Goal: Task Accomplishment & Management: Complete application form

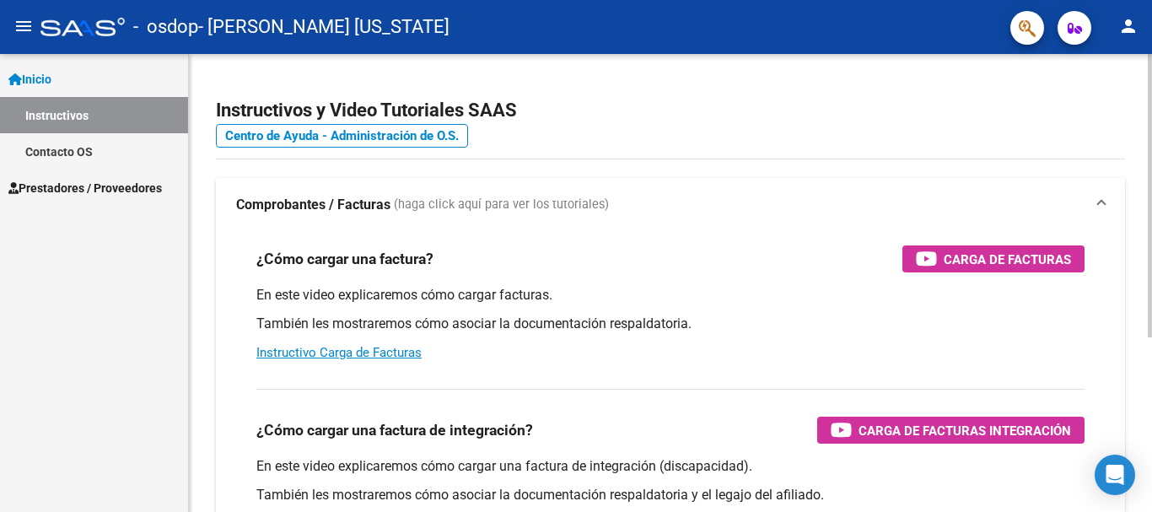
scroll to position [74, 0]
click at [99, 179] on span "Prestadores / Proveedores" at bounding box center [85, 188] width 154 height 19
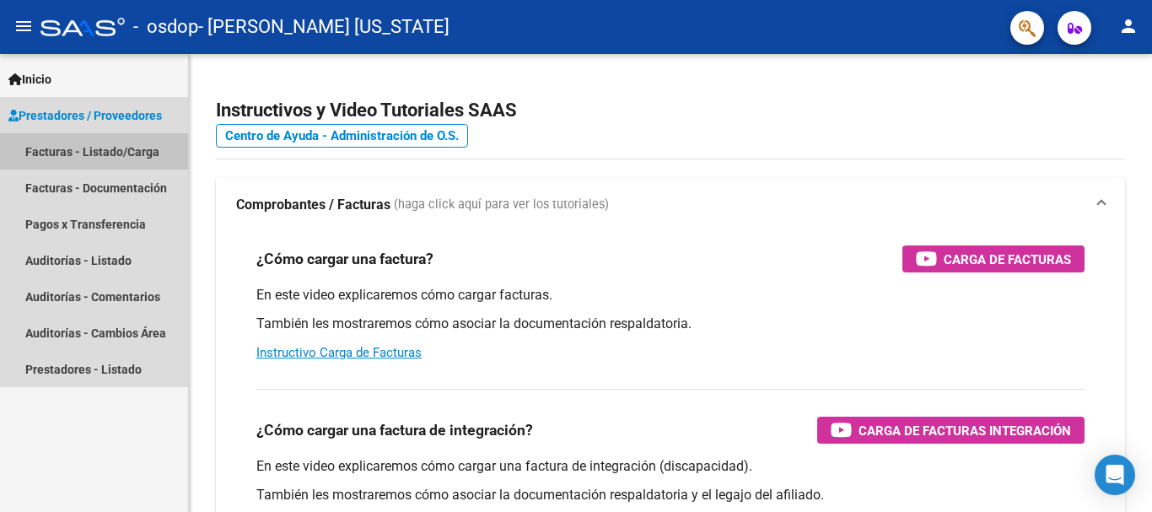
click at [99, 151] on link "Facturas - Listado/Carga" at bounding box center [94, 151] width 188 height 36
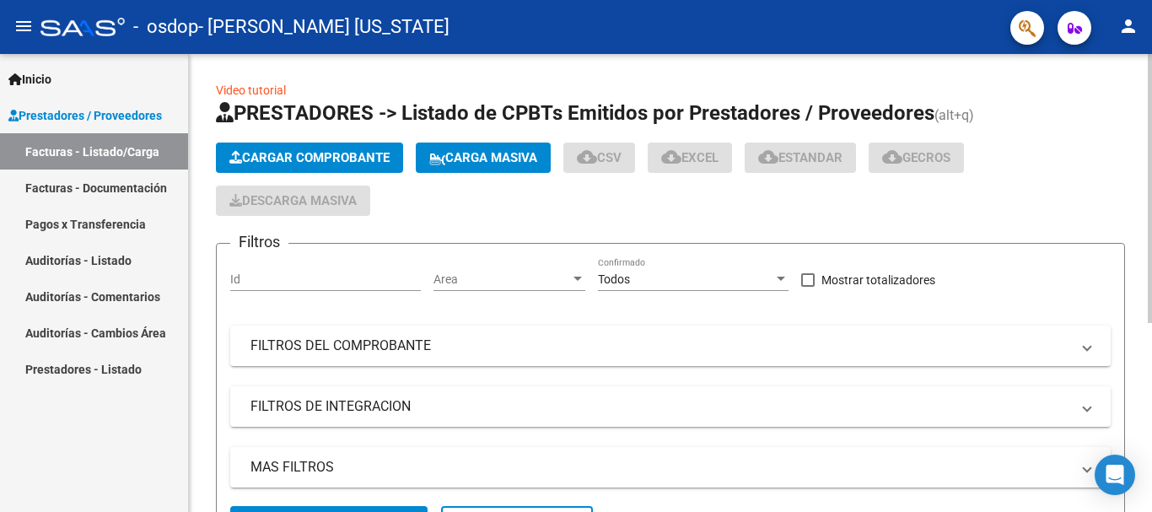
click at [261, 146] on button "Cargar Comprobante" at bounding box center [309, 158] width 187 height 30
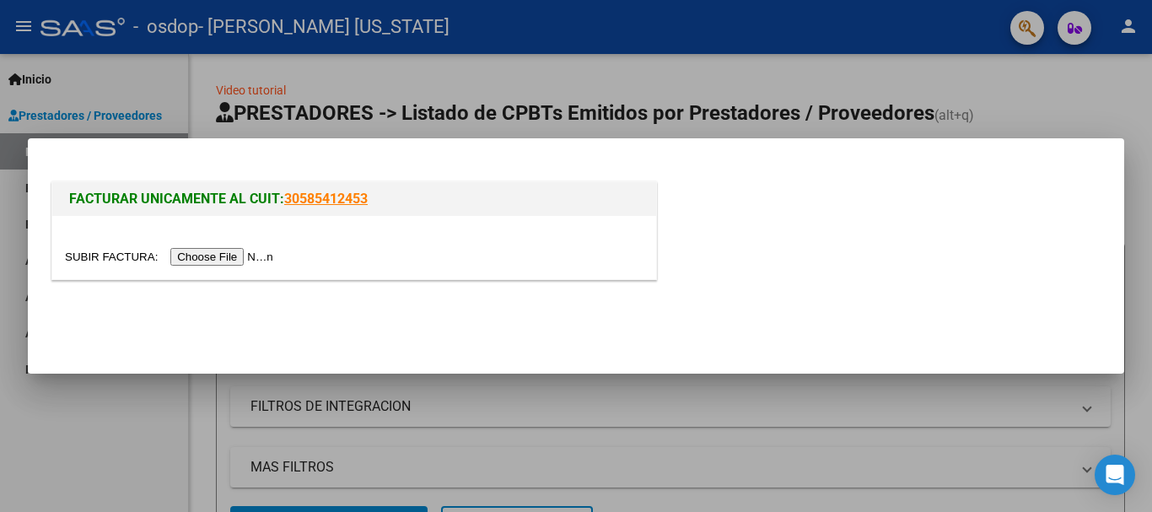
click at [245, 260] on input "file" at bounding box center [171, 257] width 213 height 18
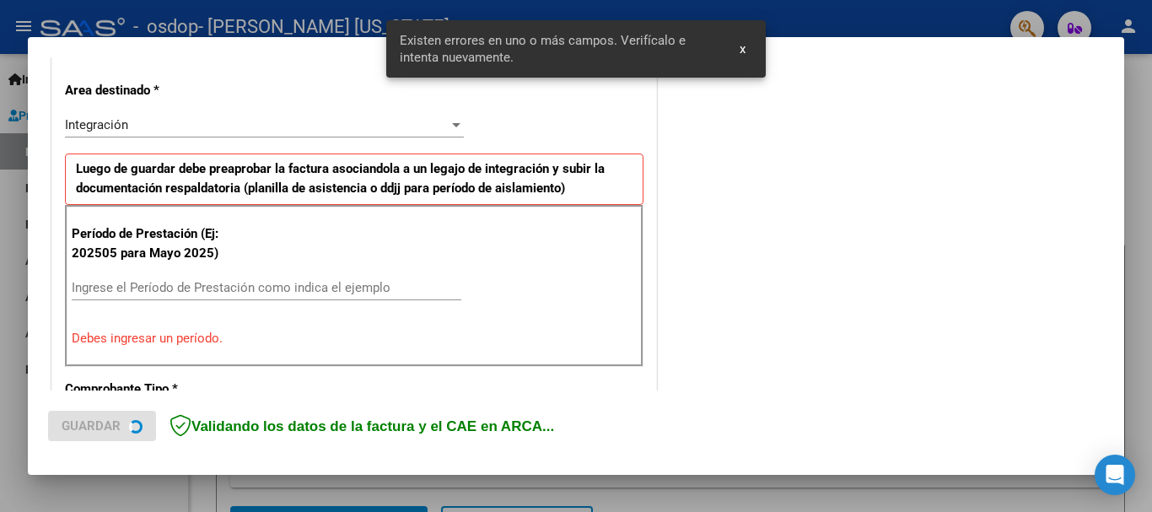
scroll to position [390, 0]
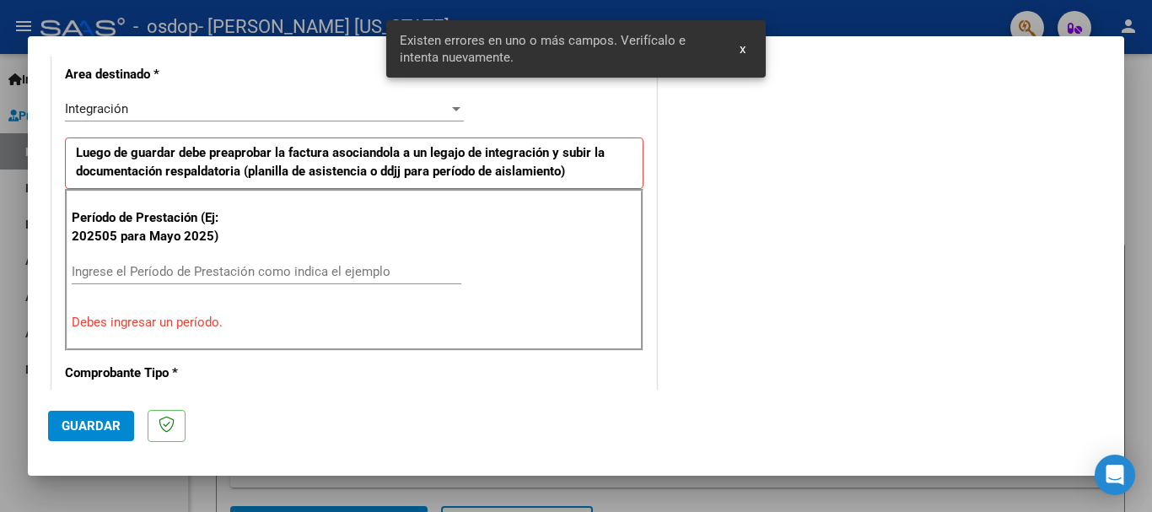
click at [442, 119] on div "Integración Seleccionar Area" at bounding box center [264, 108] width 399 height 25
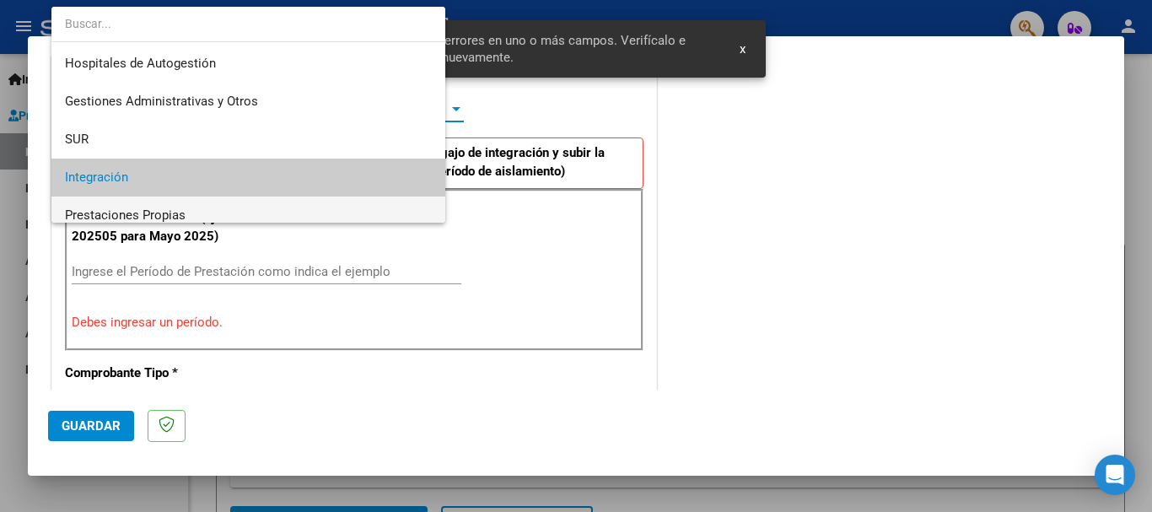
scroll to position [69, 0]
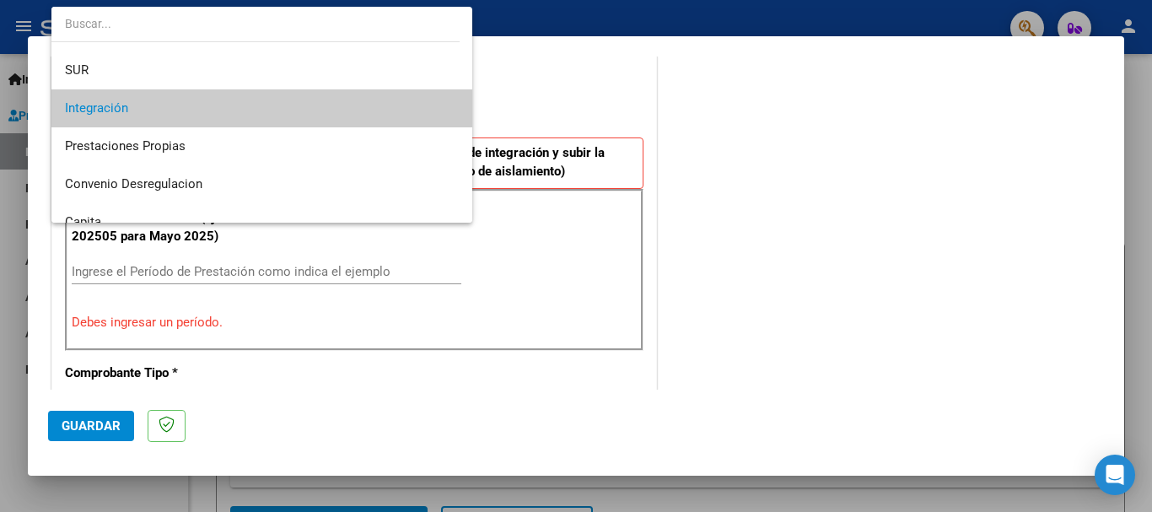
click at [353, 123] on span "Integración" at bounding box center [262, 108] width 394 height 38
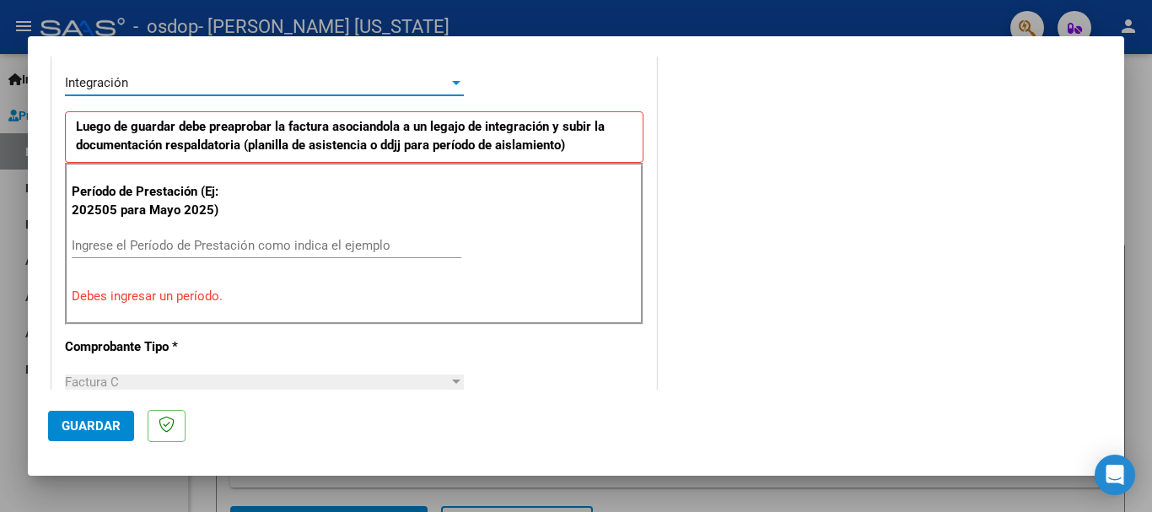
scroll to position [450, 0]
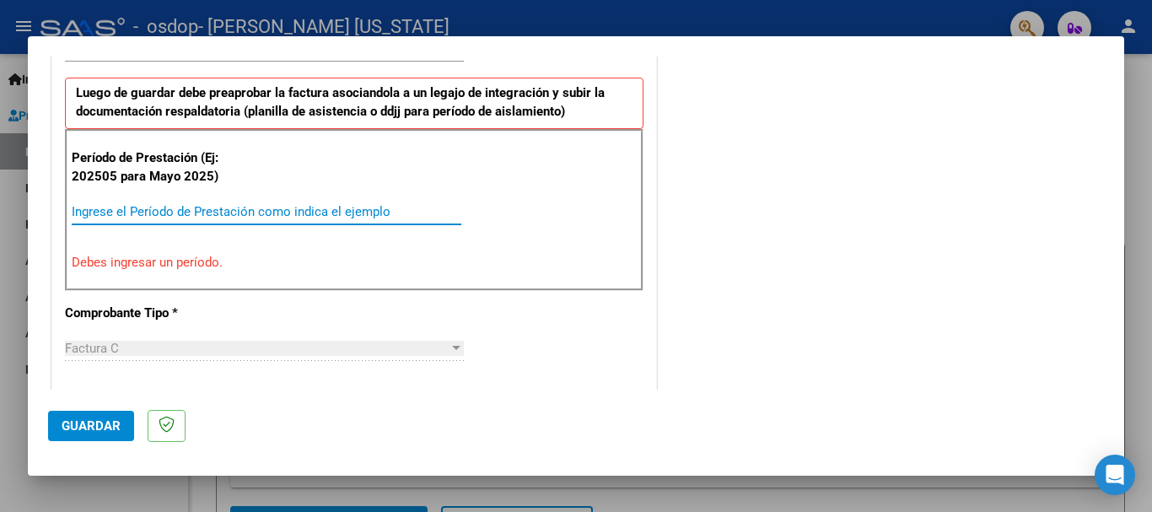
click at [259, 211] on input "Ingrese el Período de Prestación como indica el ejemplo" at bounding box center [267, 211] width 390 height 15
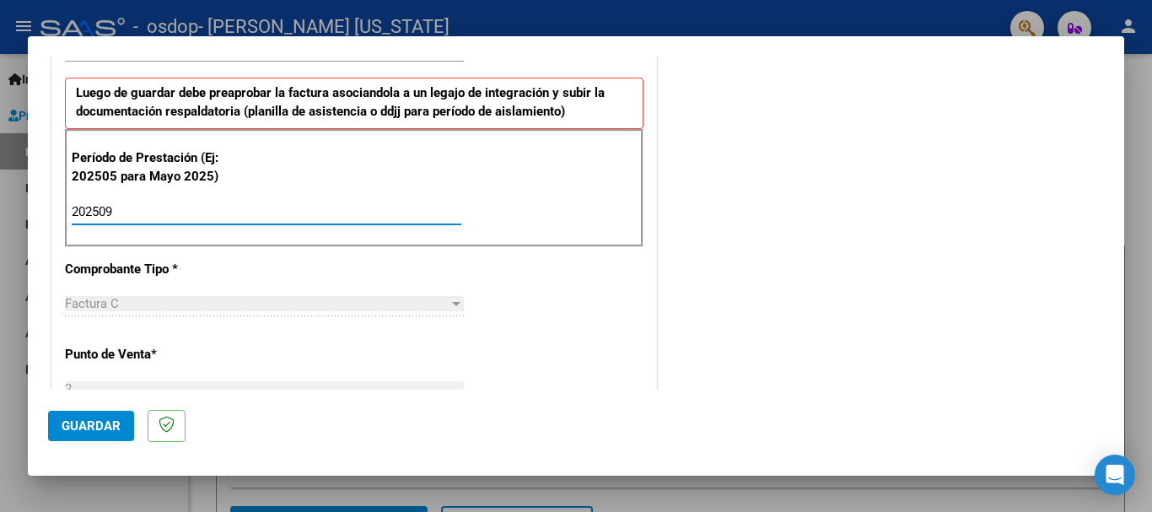
type input "202509"
click at [601, 295] on div "CUIT * 27-34496507-8 Ingresar CUIT ANALISIS PRESTADOR [PERSON_NAME] [US_STATE][…" at bounding box center [354, 452] width 604 height 1269
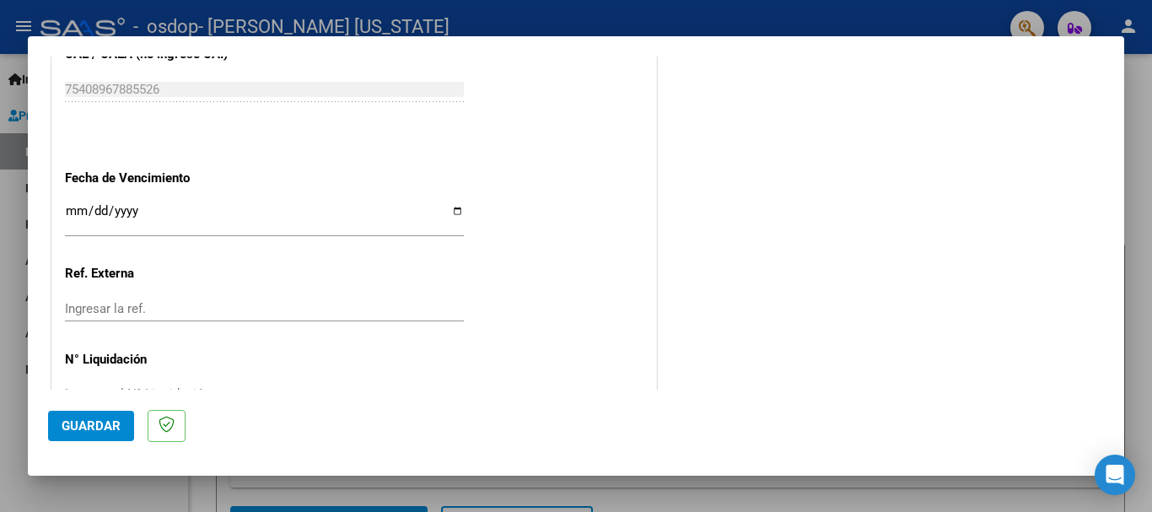
scroll to position [1151, 0]
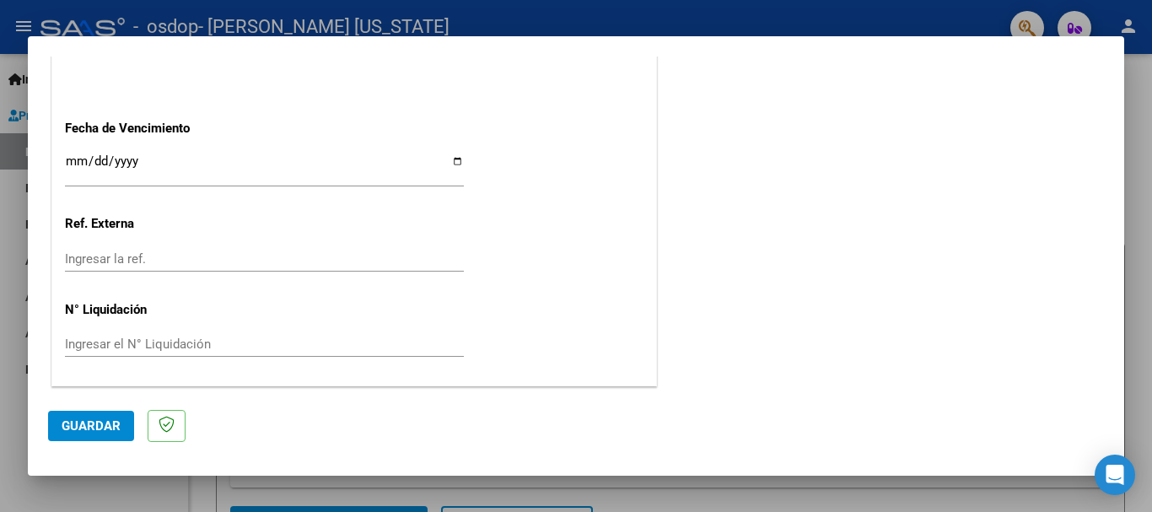
click at [80, 439] on button "Guardar" at bounding box center [91, 426] width 86 height 30
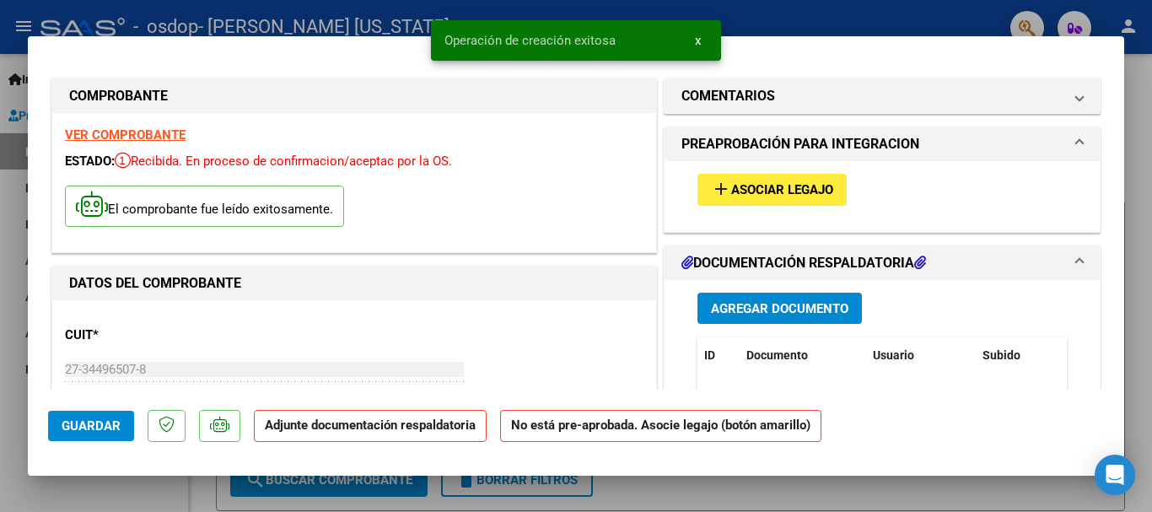
click at [747, 195] on span "Asociar Legajo" at bounding box center [782, 190] width 102 height 15
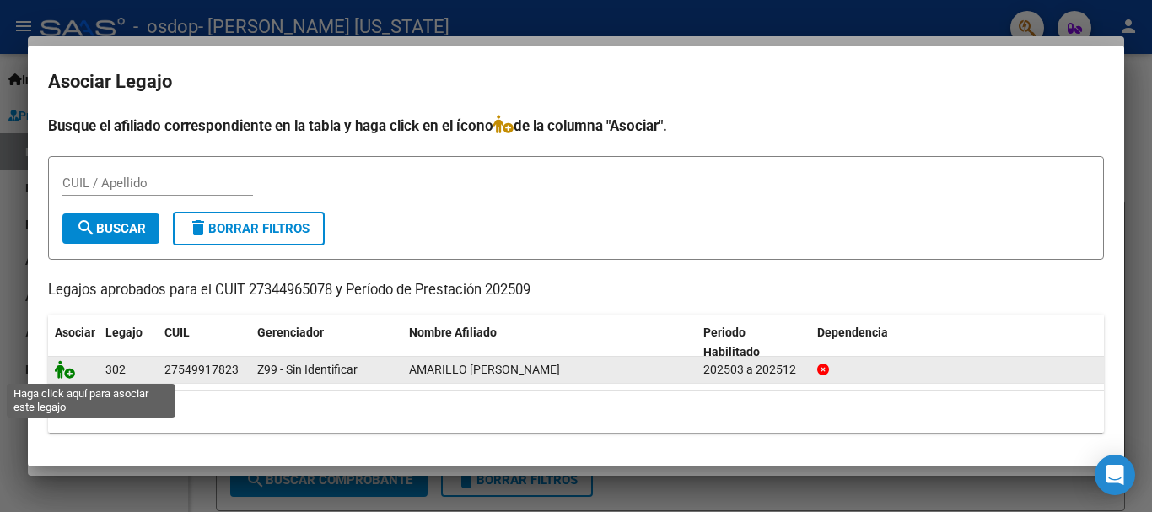
click at [64, 374] on icon at bounding box center [65, 369] width 20 height 19
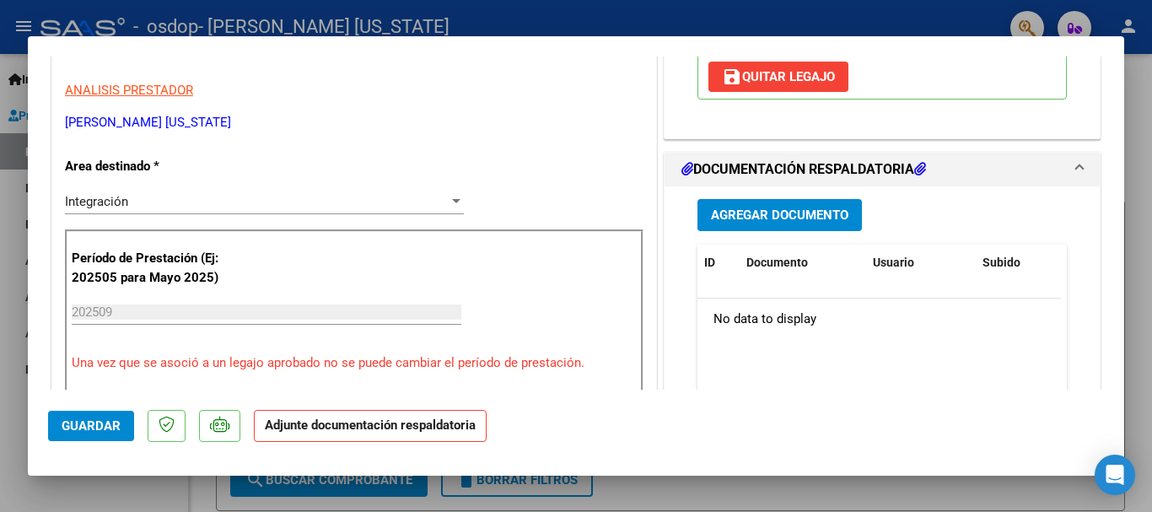
scroll to position [337, 0]
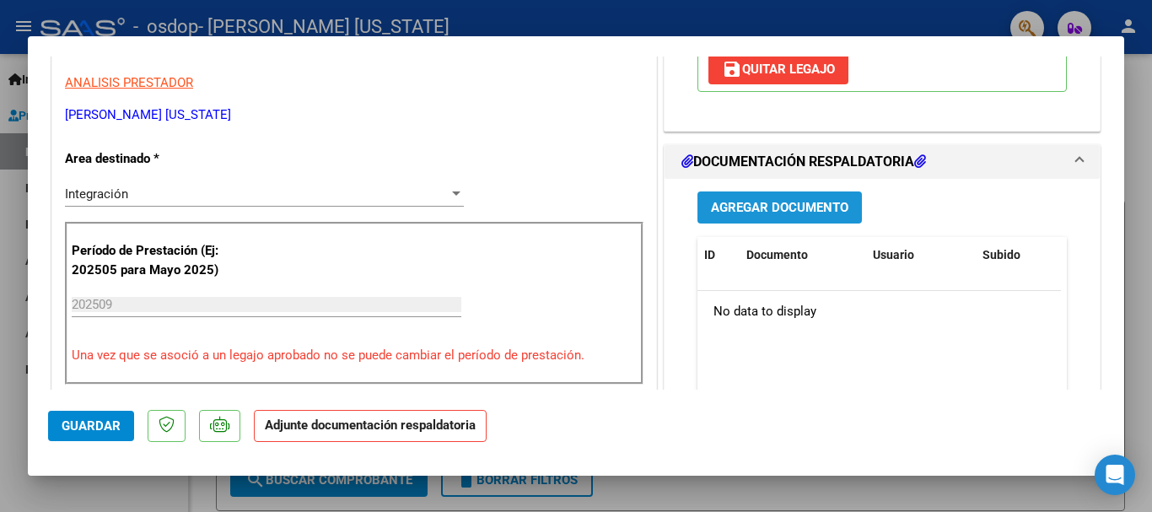
click at [772, 204] on span "Agregar Documento" at bounding box center [779, 208] width 137 height 15
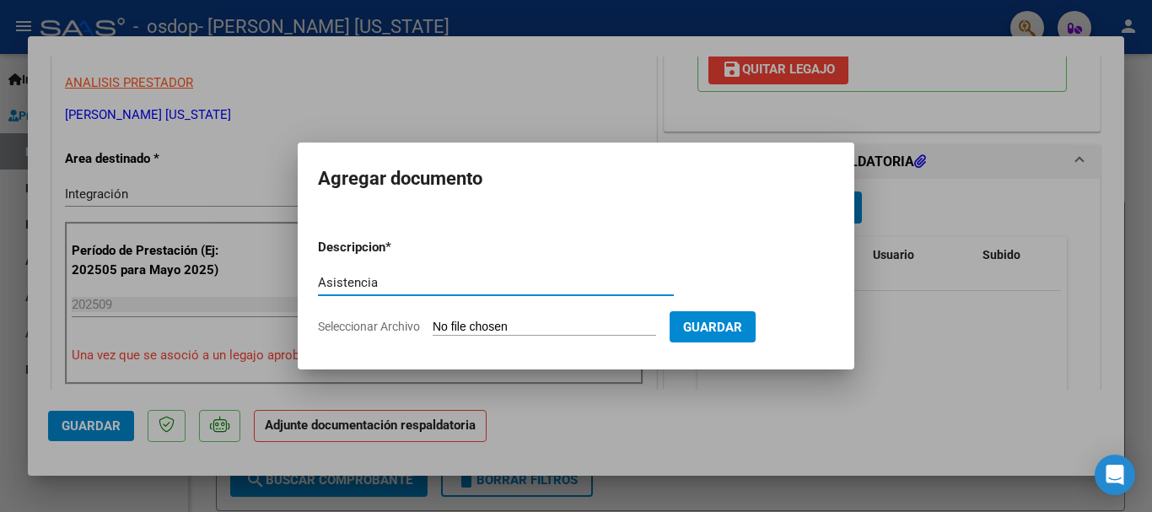
type input "Asistencia"
click at [595, 328] on input "Seleccionar Archivo" at bounding box center [545, 328] width 224 height 16
type input "C:\fakepath\Asistencia [PERSON_NAME].pdf"
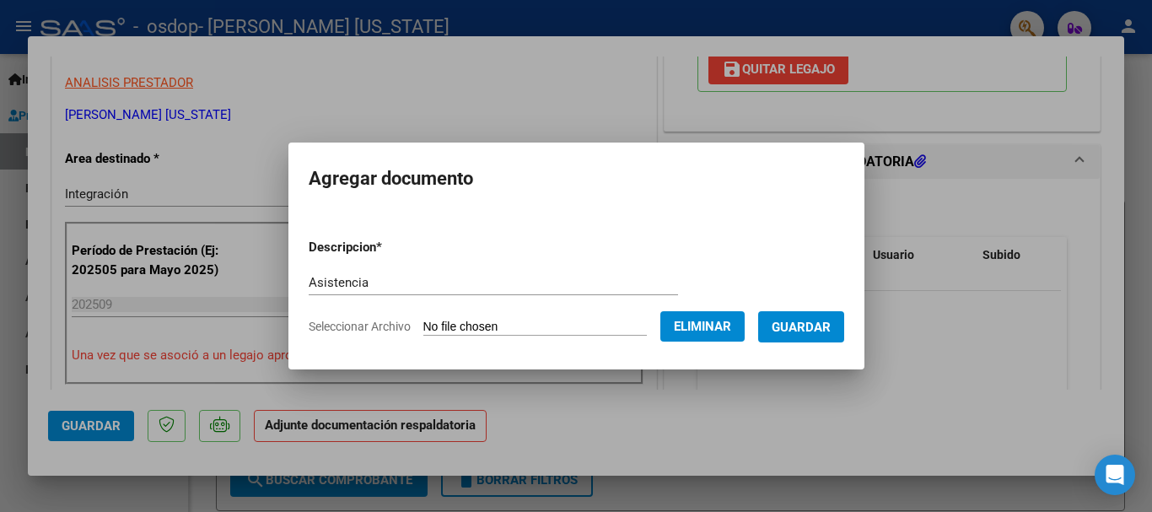
click at [817, 331] on span "Guardar" at bounding box center [801, 327] width 59 height 15
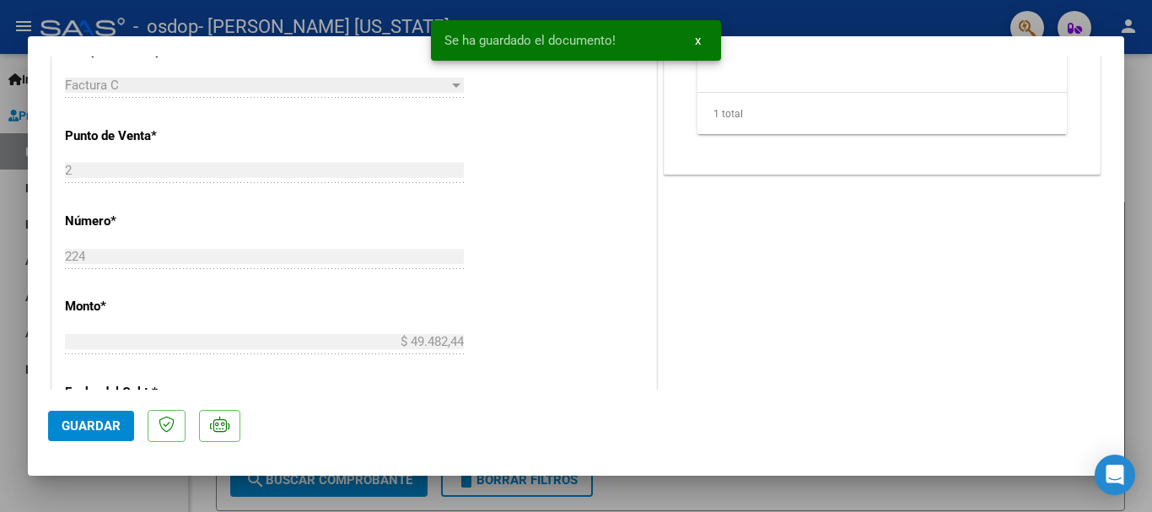
scroll to position [703, 0]
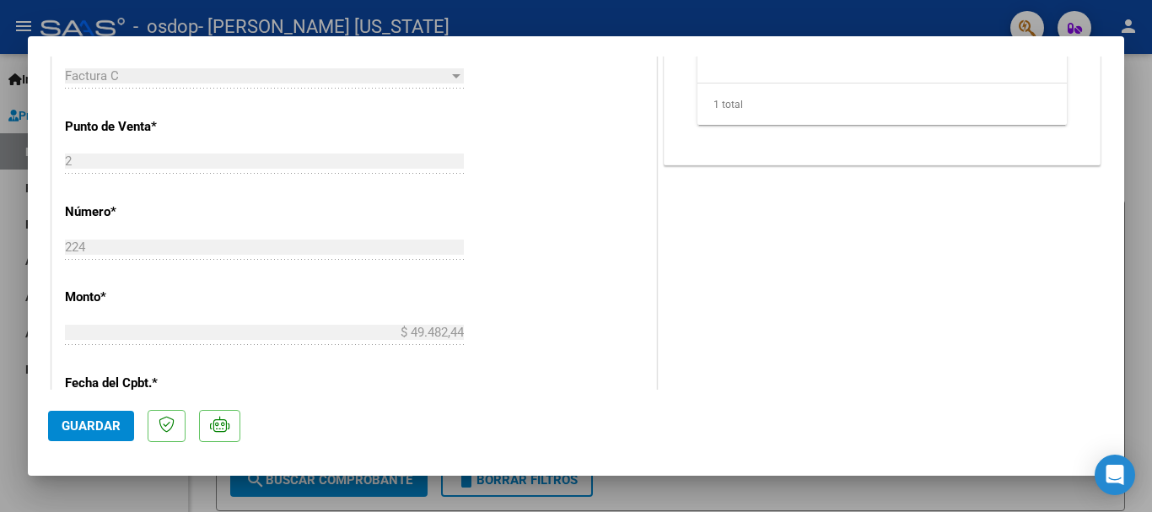
click at [93, 409] on mat-dialog-actions "Guardar" at bounding box center [576, 423] width 1056 height 67
click at [92, 422] on span "Guardar" at bounding box center [91, 425] width 59 height 15
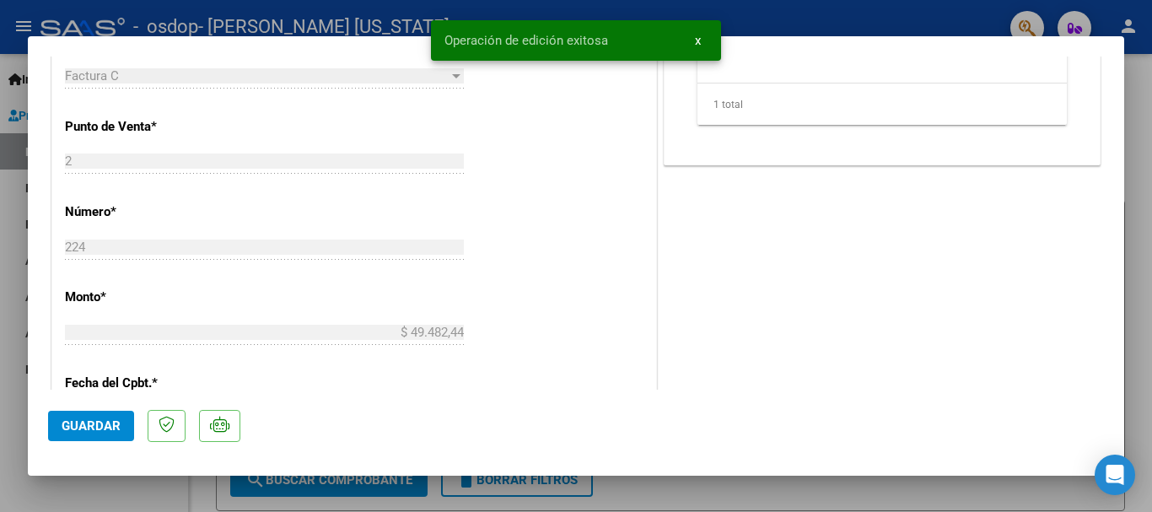
click at [1143, 109] on div at bounding box center [576, 256] width 1152 height 512
type input "$ 0,00"
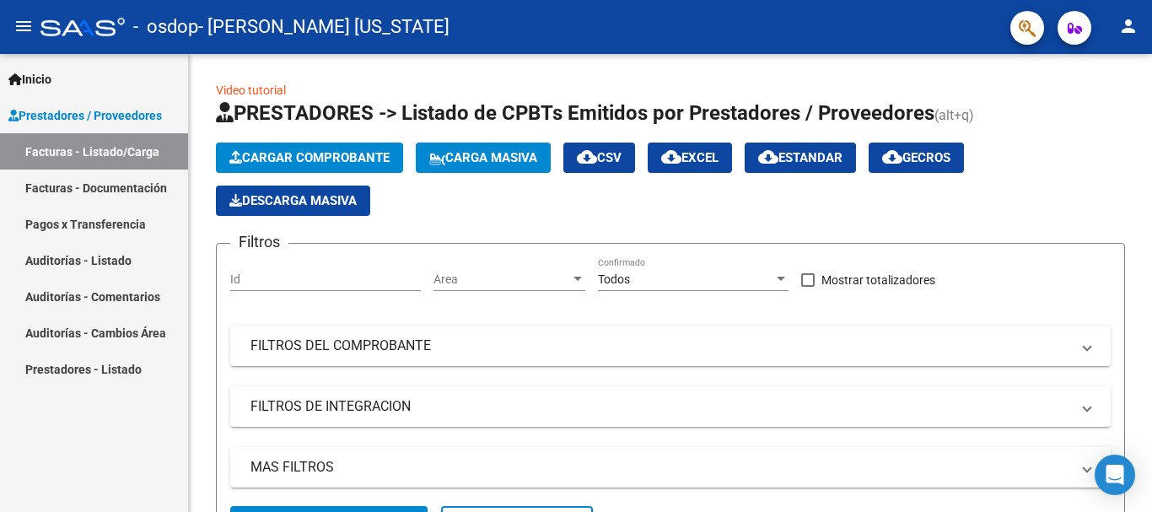
click at [34, 181] on link "Facturas - Documentación" at bounding box center [94, 188] width 188 height 36
